Goal: Find specific page/section: Find specific page/section

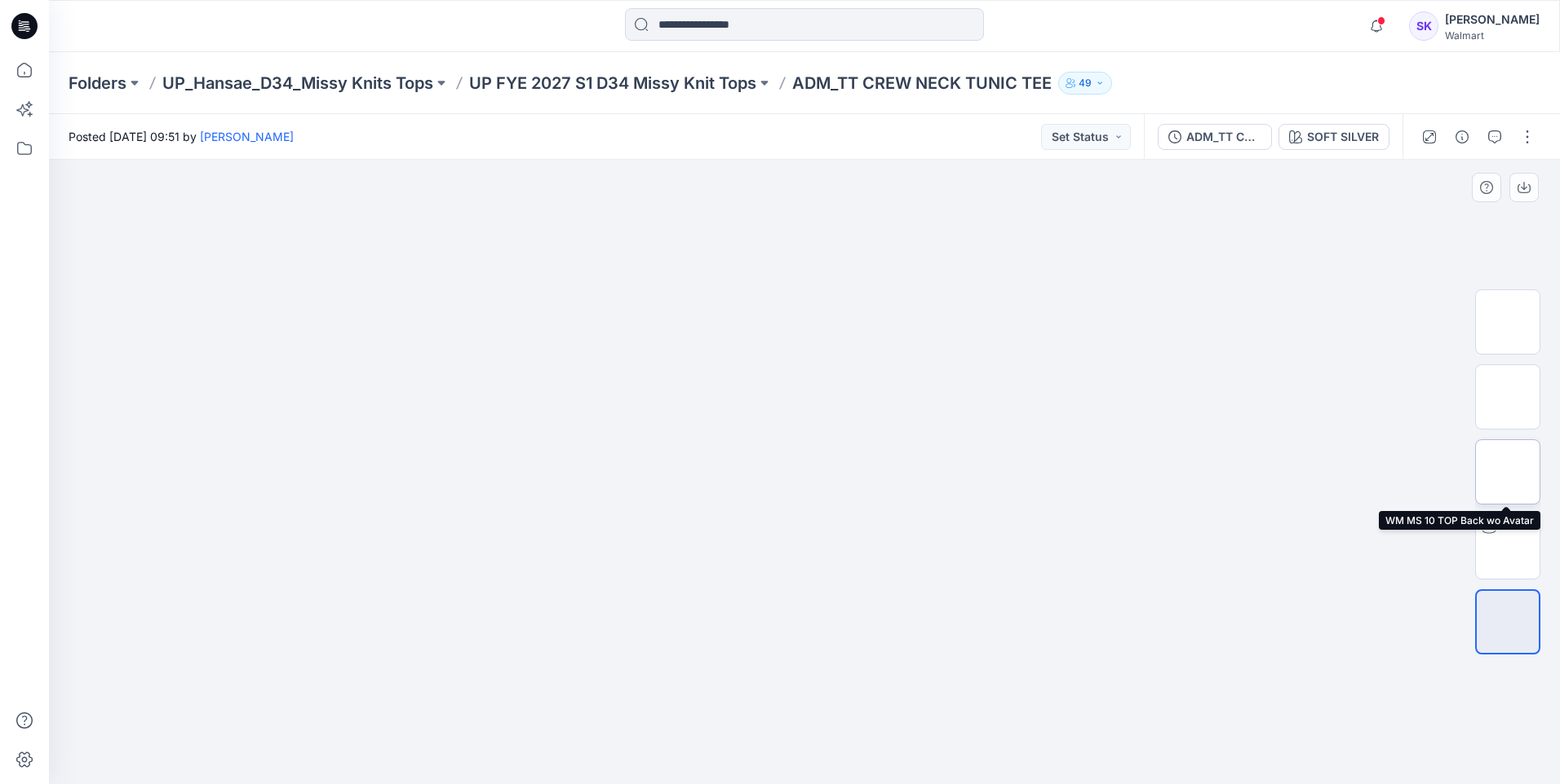
click at [1507, 473] on img at bounding box center [1507, 473] width 0 height 0
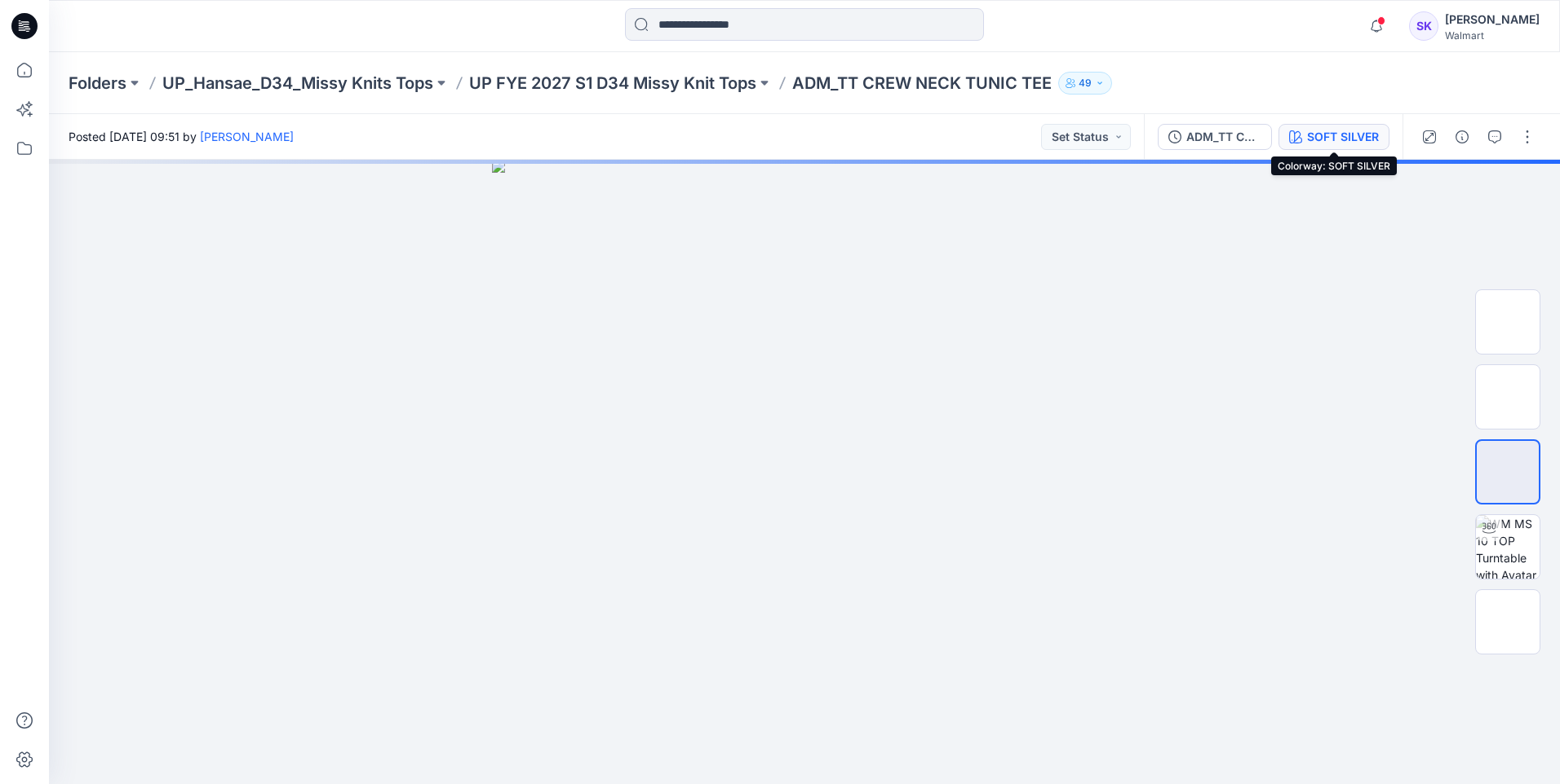
click at [1349, 132] on div "SOFT SILVER" at bounding box center [1343, 137] width 72 height 18
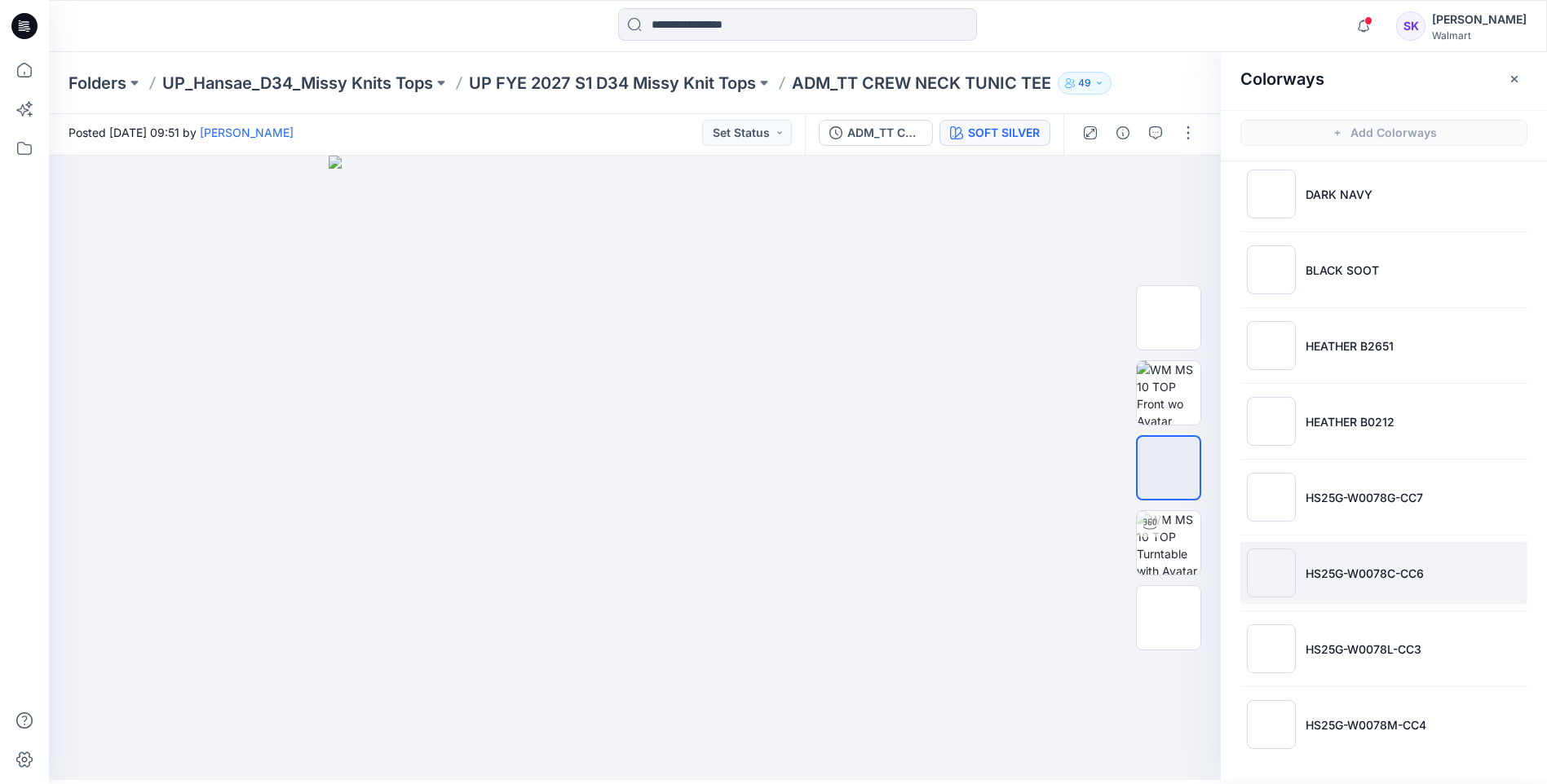
scroll to position [4, 0]
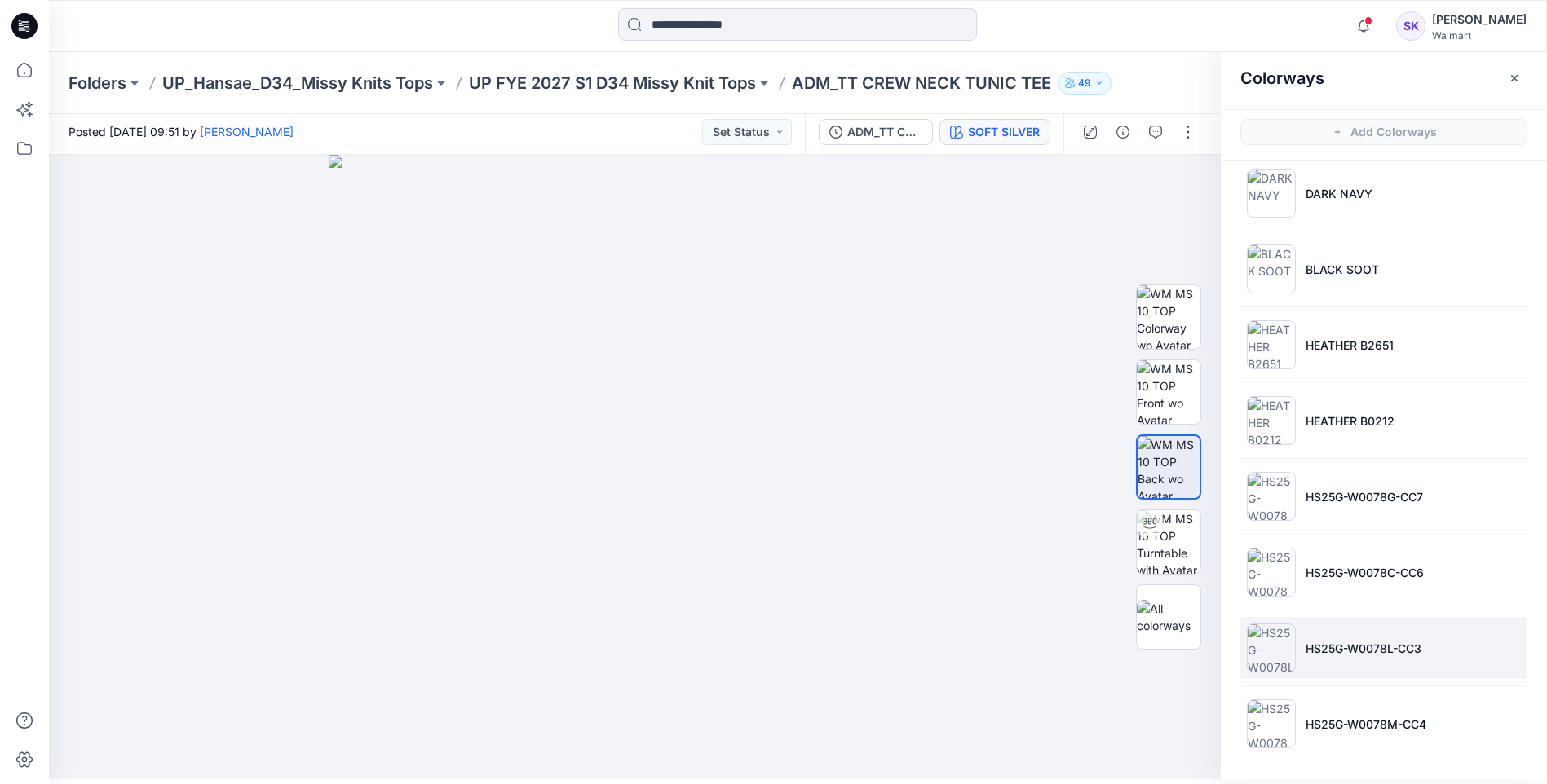
click at [1367, 649] on p "HS25G-W0078L-CC3" at bounding box center [1364, 648] width 116 height 17
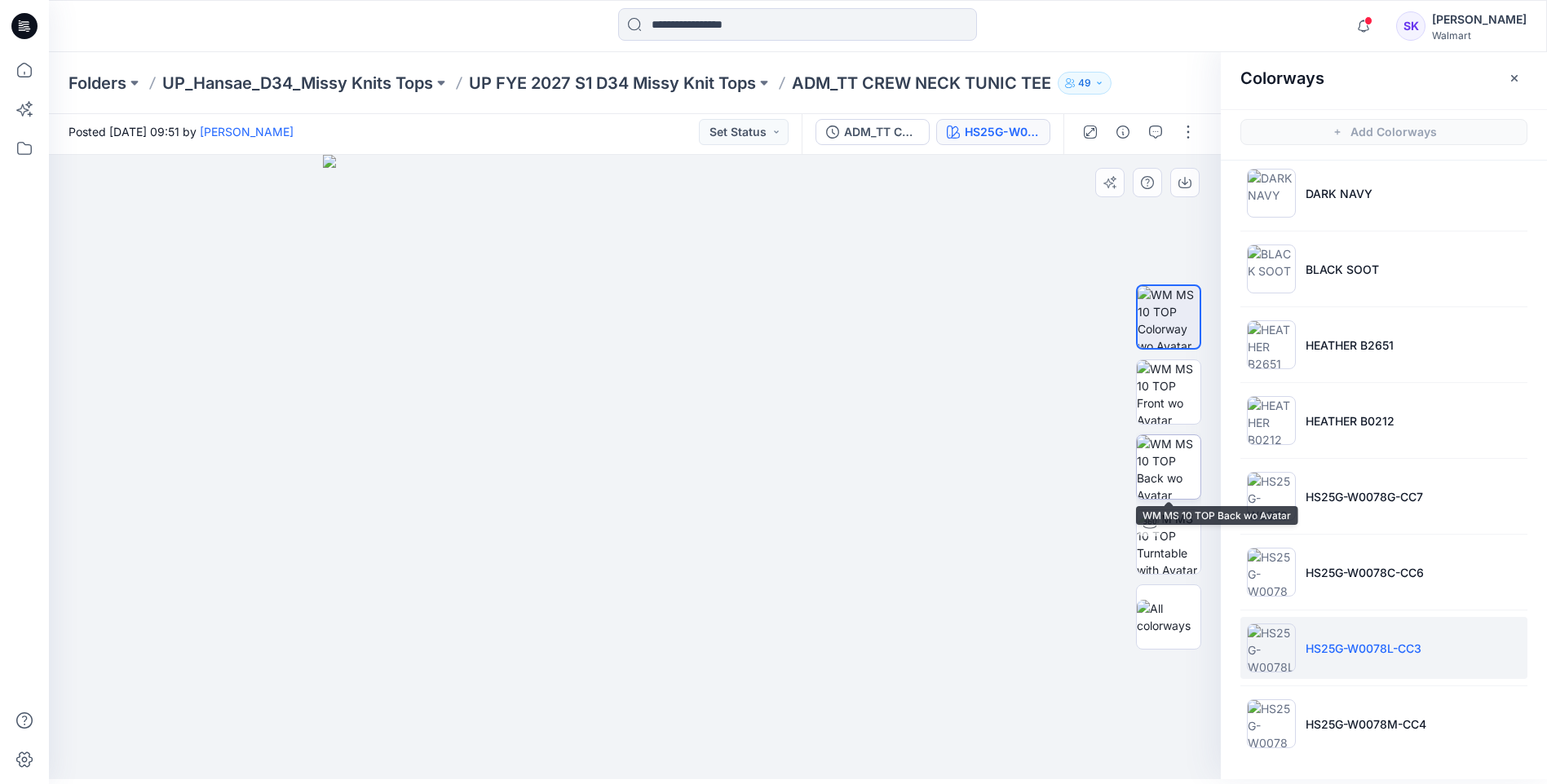
click at [1172, 456] on img at bounding box center [1168, 466] width 63 height 63
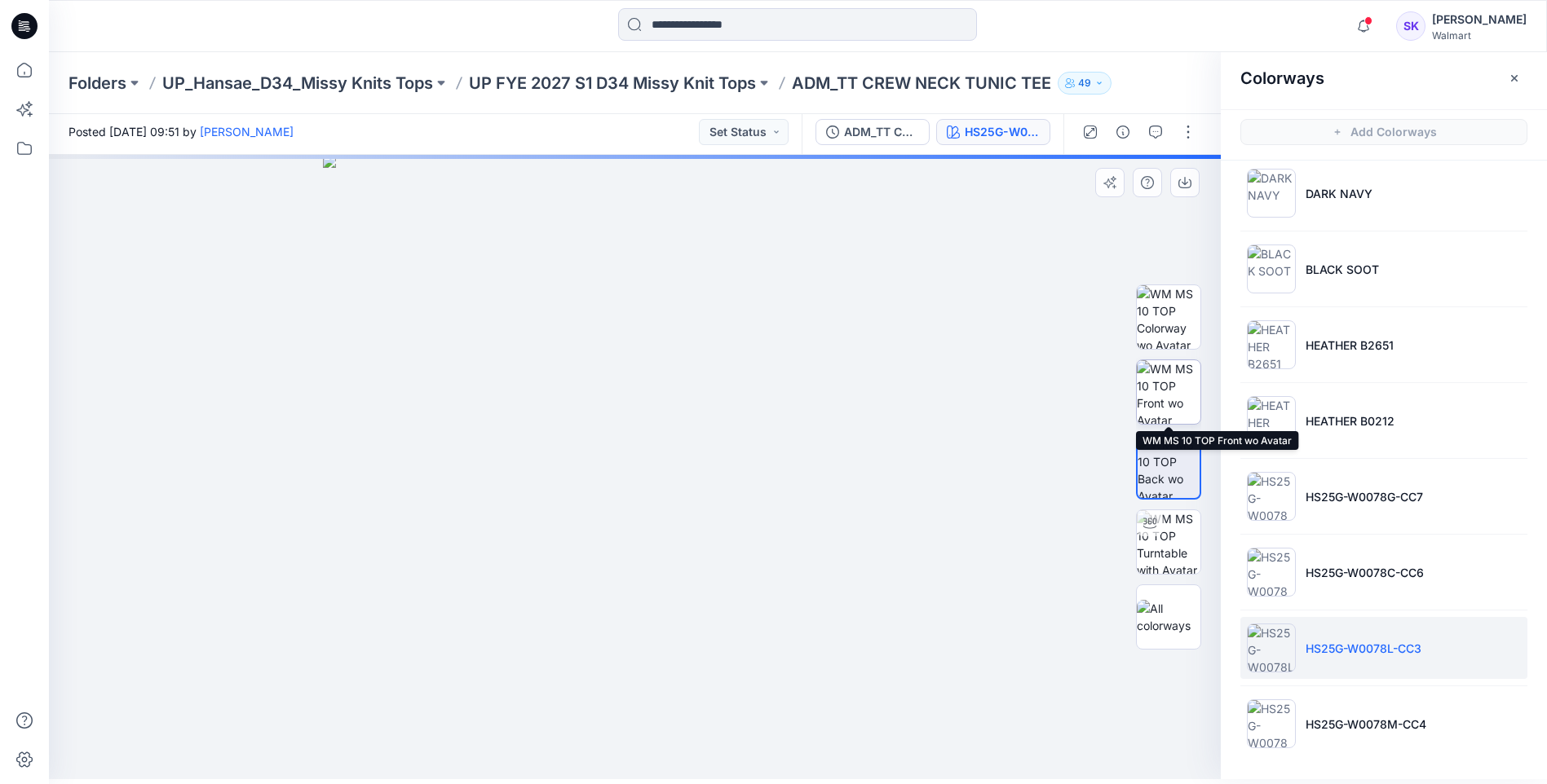
click at [1176, 398] on img at bounding box center [1168, 392] width 63 height 63
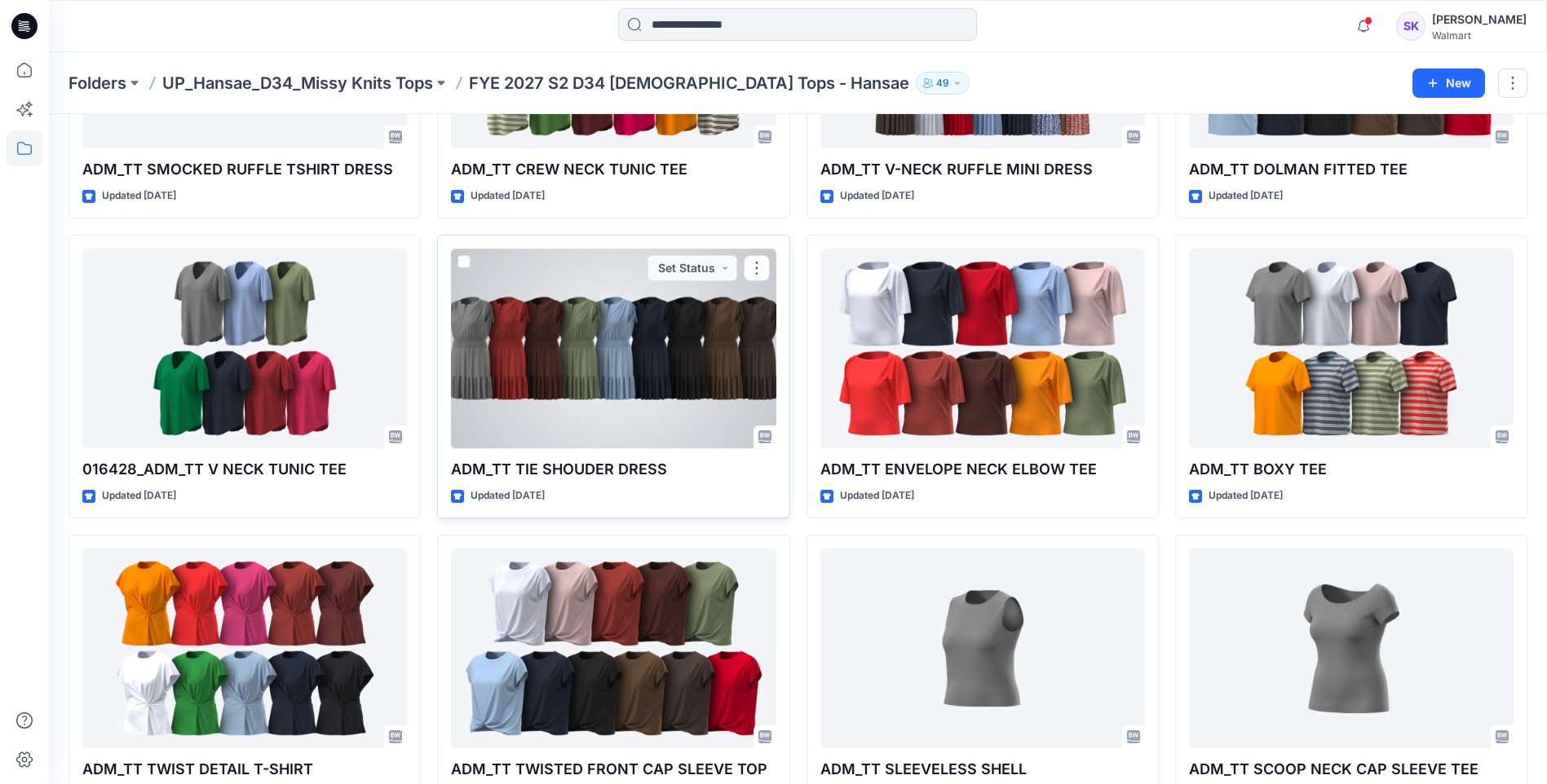
scroll to position [327, 0]
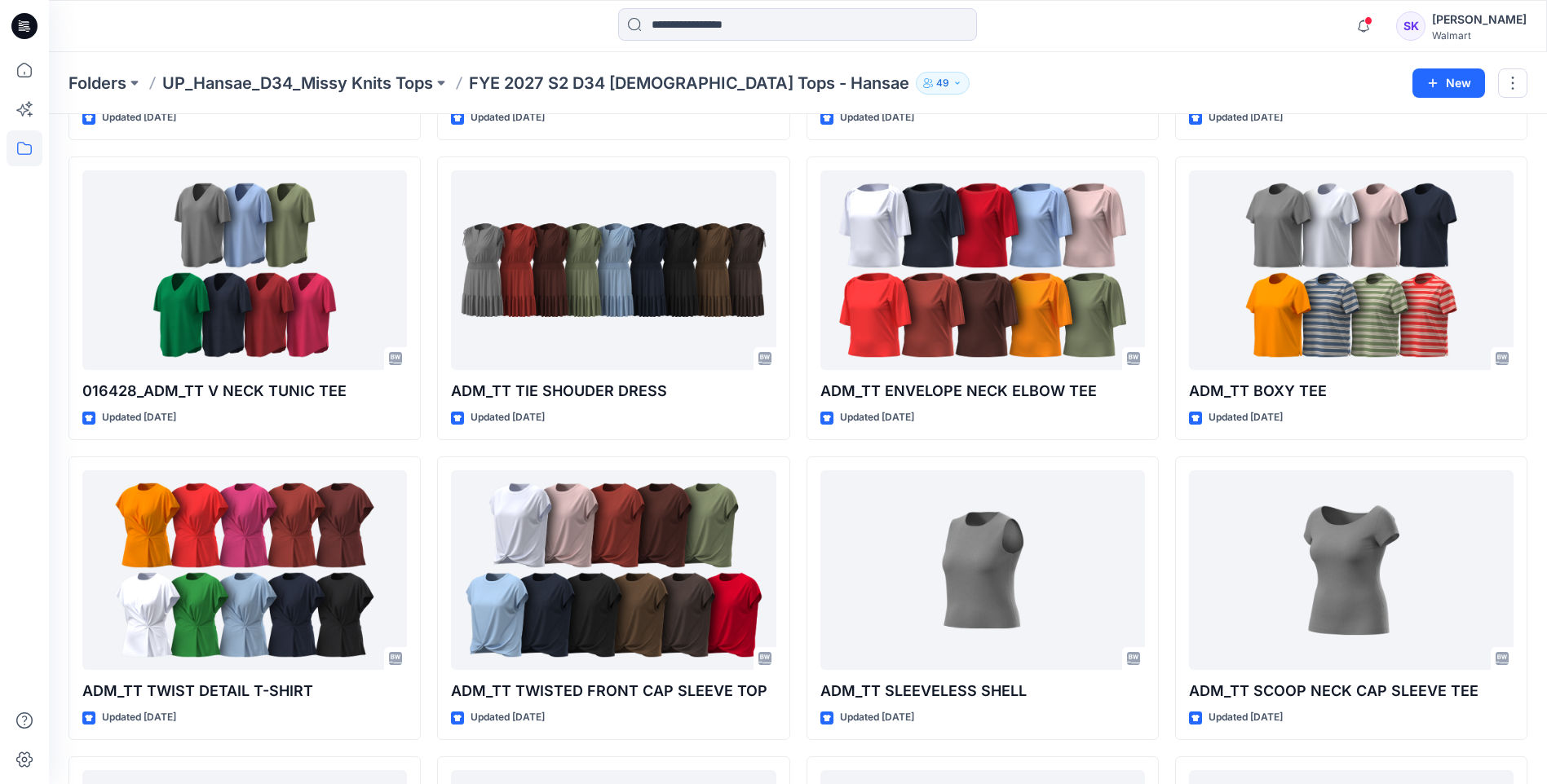
click at [1042, 29] on div at bounding box center [798, 26] width 749 height 36
click at [416, 82] on p "UP_Hansae_D34_Missy Knits Tops" at bounding box center [297, 84] width 271 height 23
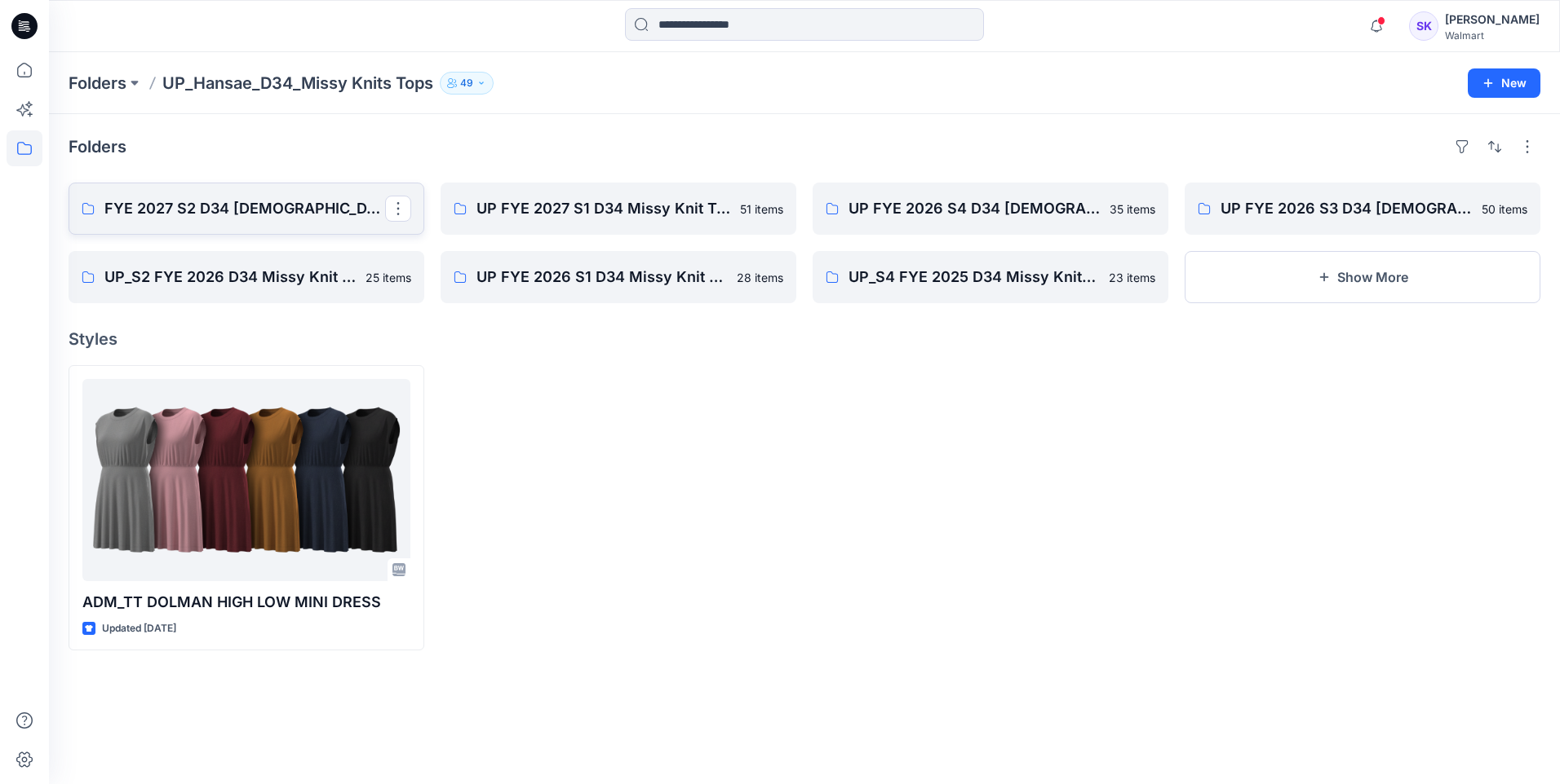
click at [365, 223] on link "FYE 2027 S2 D34 [DEMOGRAPHIC_DATA] Tops - Hansae" at bounding box center [246, 208] width 355 height 53
